Goal: Task Accomplishment & Management: Manage account settings

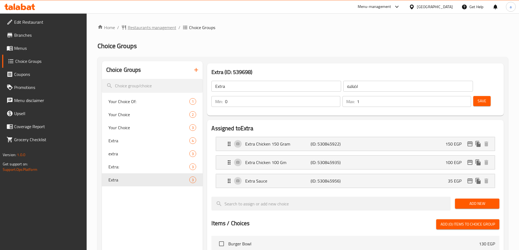
click at [138, 28] on span "Restaurants management" at bounding box center [152, 27] width 48 height 7
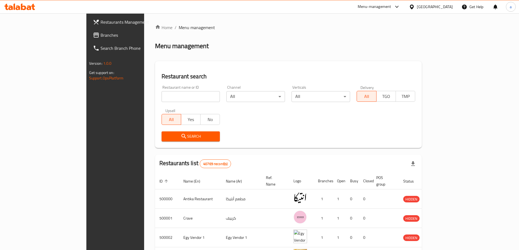
click at [100, 38] on span "Branches" at bounding box center [134, 35] width 68 height 7
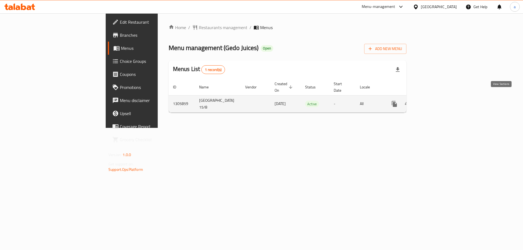
click at [437, 101] on icon "enhanced table" at bounding box center [433, 104] width 7 height 7
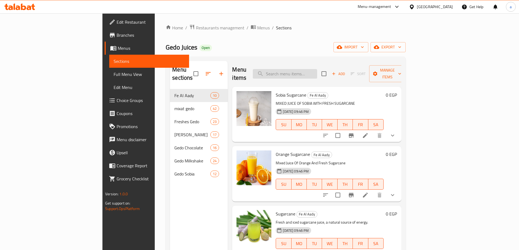
click at [309, 74] on input "search" at bounding box center [285, 74] width 64 height 10
paste input "Borio"
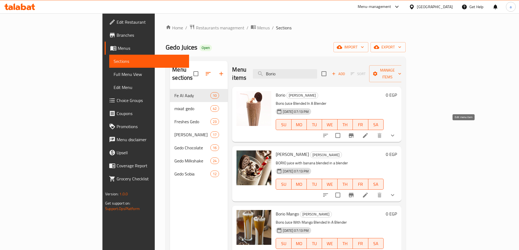
type input "Borio"
click at [368, 133] on icon at bounding box center [365, 135] width 5 height 5
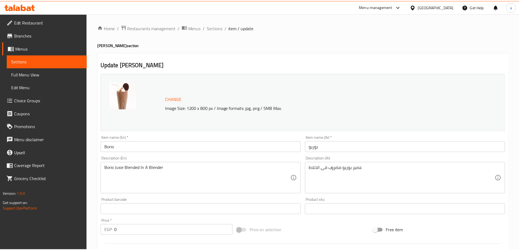
scroll to position [155, 0]
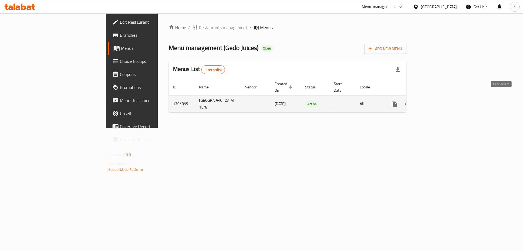
click at [437, 101] on icon "enhanced table" at bounding box center [433, 104] width 7 height 7
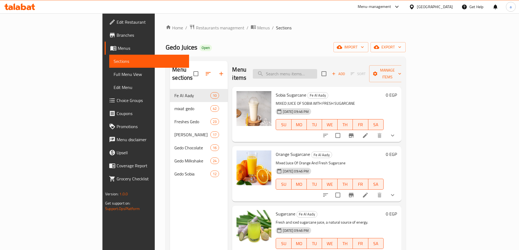
click at [295, 69] on input "search" at bounding box center [285, 74] width 64 height 10
paste input "Borio Mango"
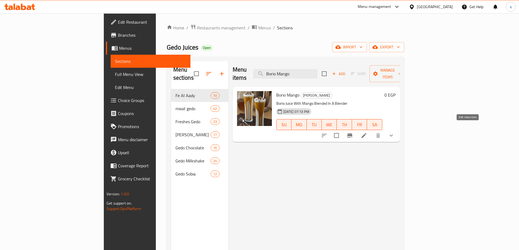
type input "Borio Mango"
click at [367, 132] on icon at bounding box center [363, 135] width 7 height 7
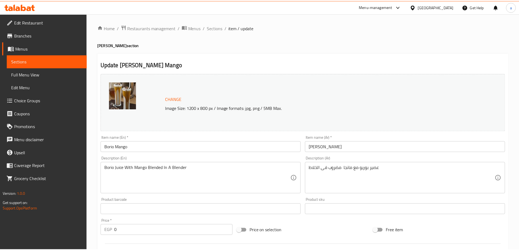
scroll to position [155, 0]
